Goal: Share content

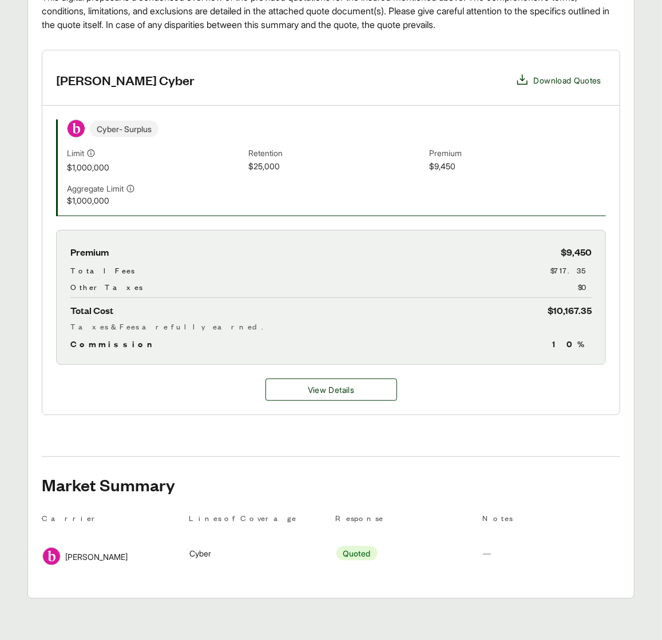
scroll to position [329, 0]
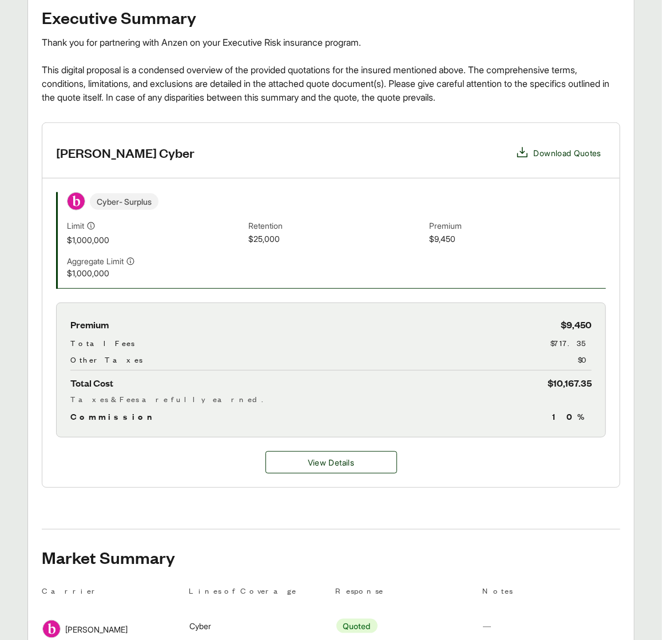
scroll to position [33, 0]
